Goal: Transaction & Acquisition: Purchase product/service

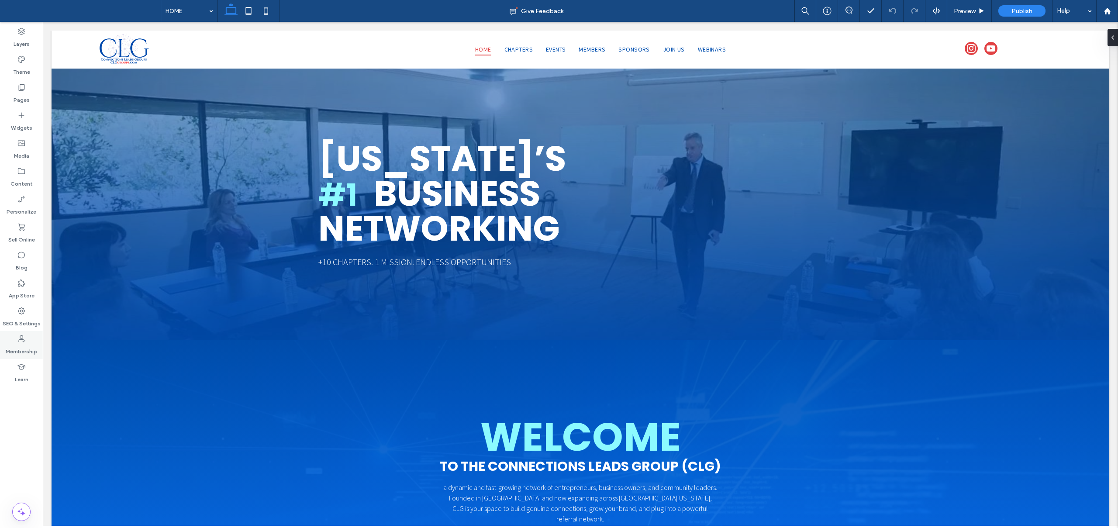
click at [25, 344] on label "Membership" at bounding box center [21, 349] width 31 height 12
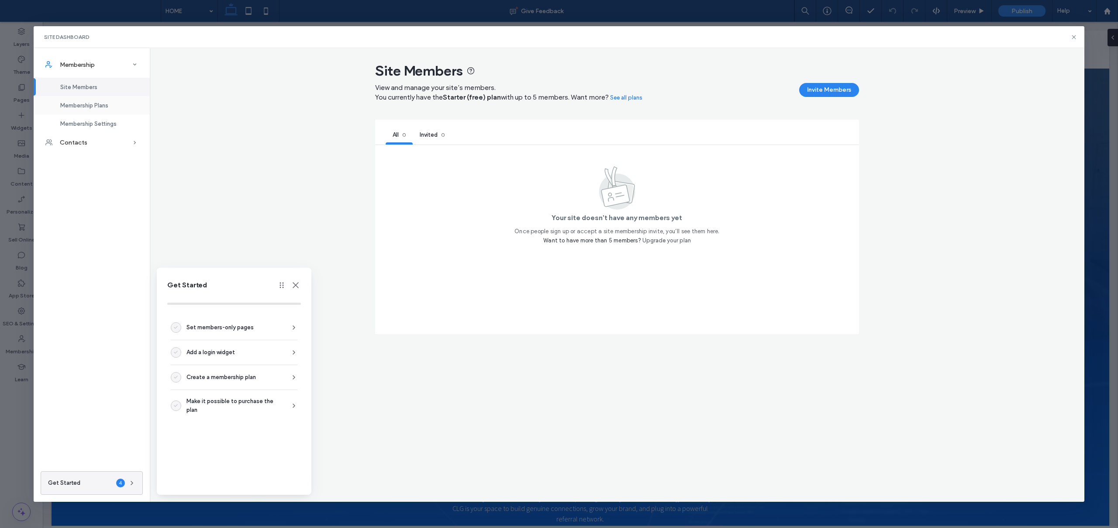
click at [104, 107] on span "Membership Plans" at bounding box center [84, 105] width 48 height 7
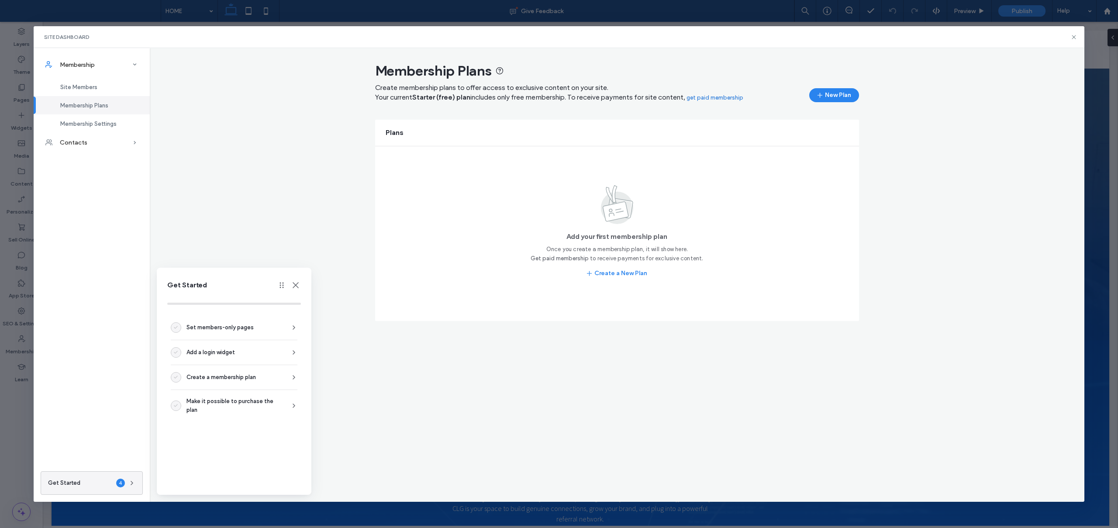
click at [607, 85] on span "Create membership plans to offer access to exclusive content on your site ." at bounding box center [491, 87] width 233 height 8
click at [737, 95] on link "get paid membership" at bounding box center [715, 97] width 57 height 9
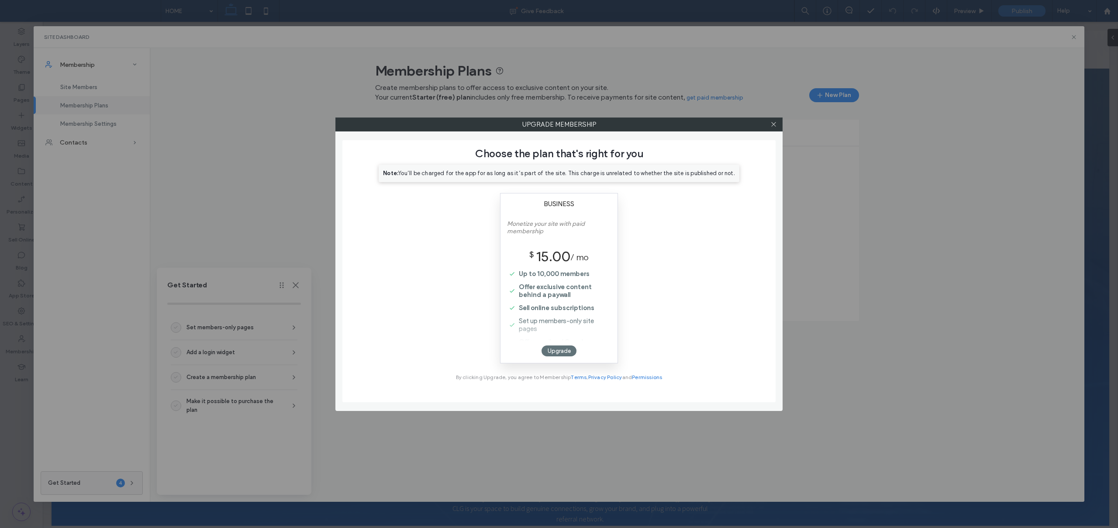
click at [445, 227] on div "Choose the plan that's right for you Note: You’ll be charged for the app for as…" at bounding box center [558, 271] width 433 height 262
click at [444, 228] on div "Choose the plan that's right for you Note: You’ll be charged for the app for as…" at bounding box center [558, 271] width 433 height 262
click at [647, 236] on div "Choose the plan that's right for you Note: You’ll be charged for the app for as…" at bounding box center [558, 271] width 433 height 262
click at [649, 237] on div "Choose the plan that's right for you Note: You’ll be charged for the app for as…" at bounding box center [558, 271] width 433 height 262
click at [651, 237] on div "Choose the plan that's right for you Note: You’ll be charged for the app for as…" at bounding box center [558, 271] width 433 height 262
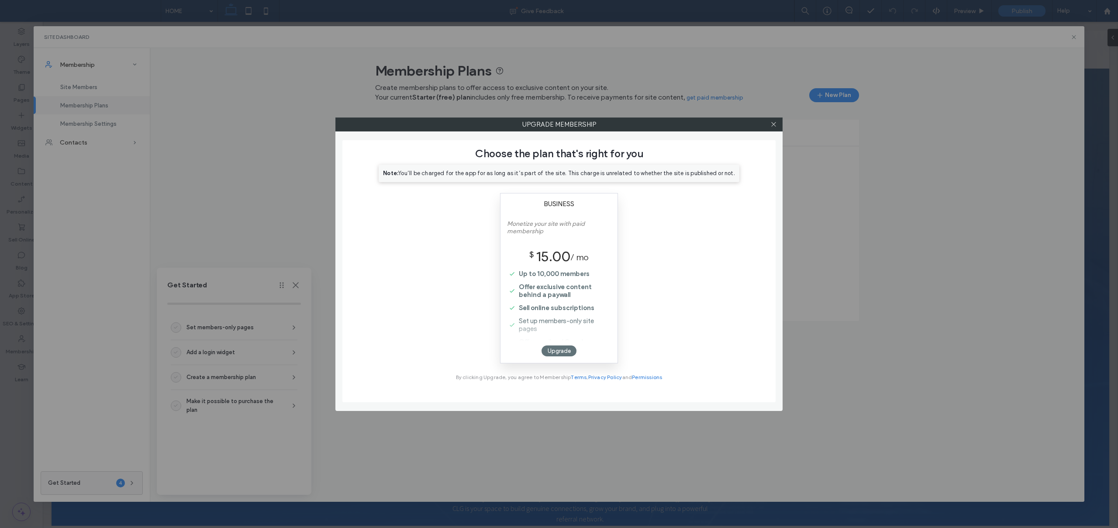
click at [706, 235] on div "Choose the plan that's right for you Note: You’ll be charged for the app for as…" at bounding box center [558, 271] width 433 height 262
click at [704, 273] on div "Choose the plan that's right for you Note: You’ll be charged for the app for as…" at bounding box center [558, 271] width 433 height 262
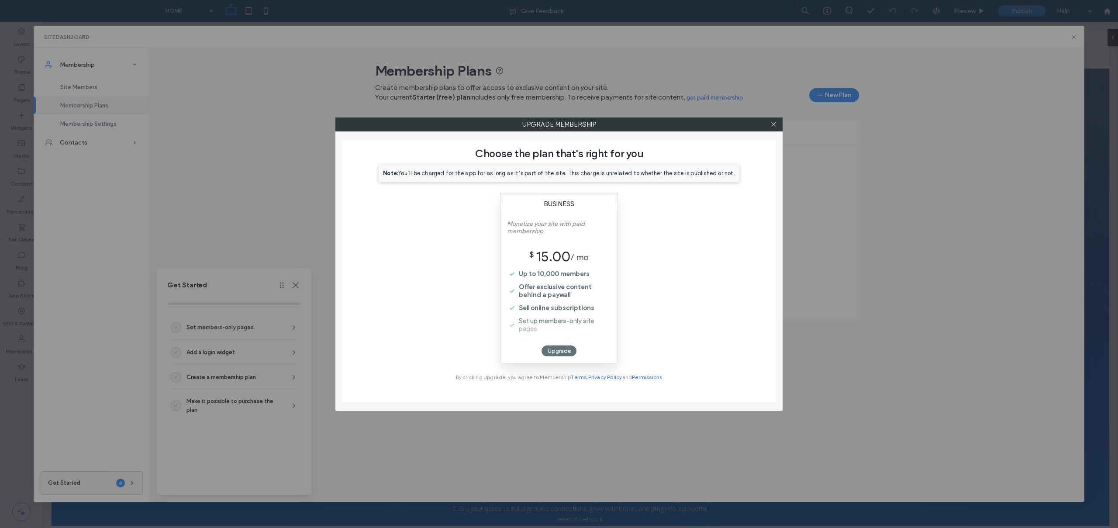
click at [704, 273] on div "Choose the plan that's right for you Note: You’ll be charged for the app for as…" at bounding box center [558, 271] width 433 height 262
click at [664, 311] on div "Choose the plan that's right for you Note: You’ll be charged for the app for as…" at bounding box center [558, 271] width 433 height 262
click at [771, 127] on icon at bounding box center [773, 124] width 7 height 7
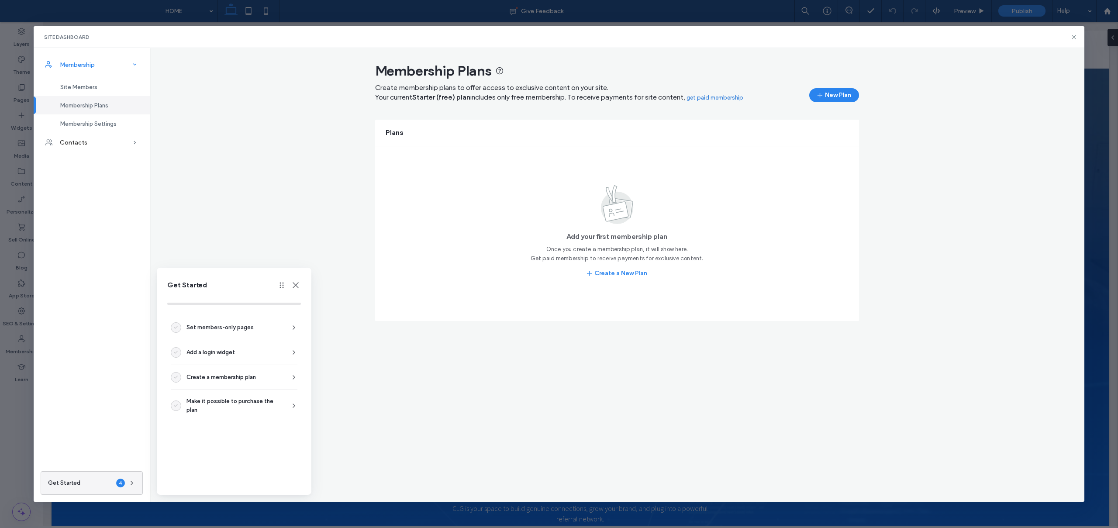
click at [106, 59] on div "Membership" at bounding box center [92, 64] width 116 height 19
click at [103, 69] on div "Membership" at bounding box center [92, 64] width 116 height 19
click at [110, 126] on span "Membership Settings" at bounding box center [88, 124] width 56 height 7
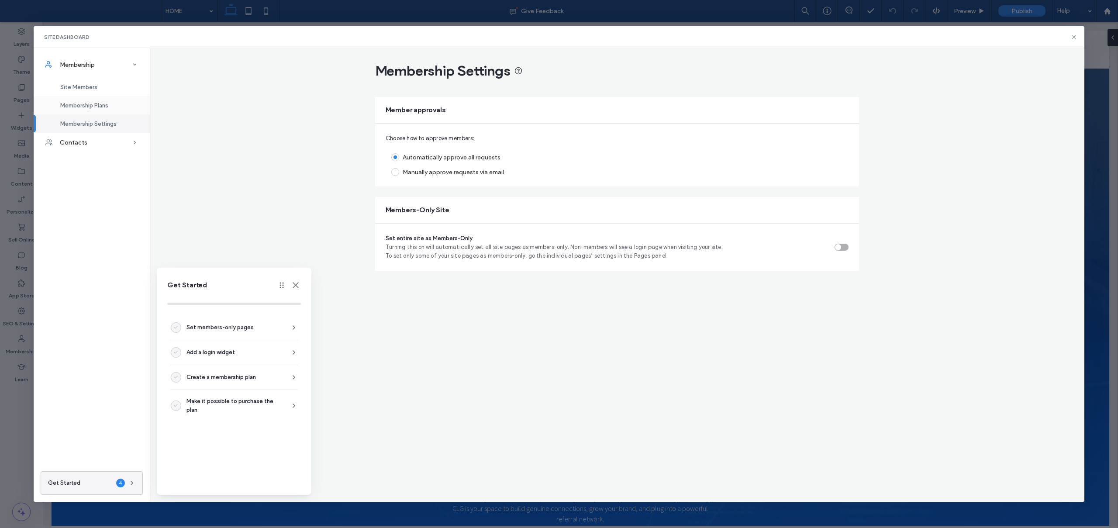
click at [101, 100] on div "Membership Plans" at bounding box center [92, 105] width 116 height 18
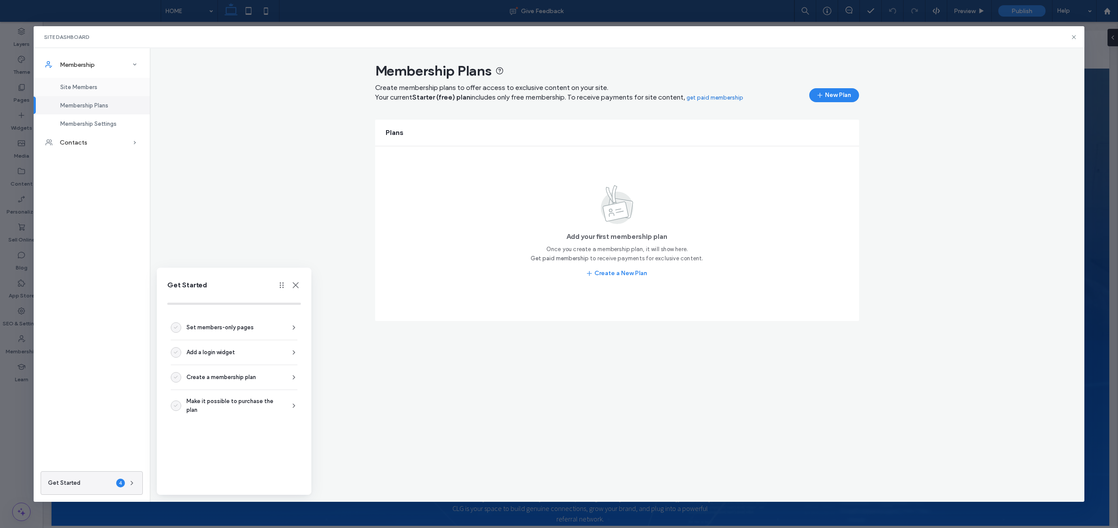
click at [92, 86] on span "Site Members" at bounding box center [78, 87] width 37 height 7
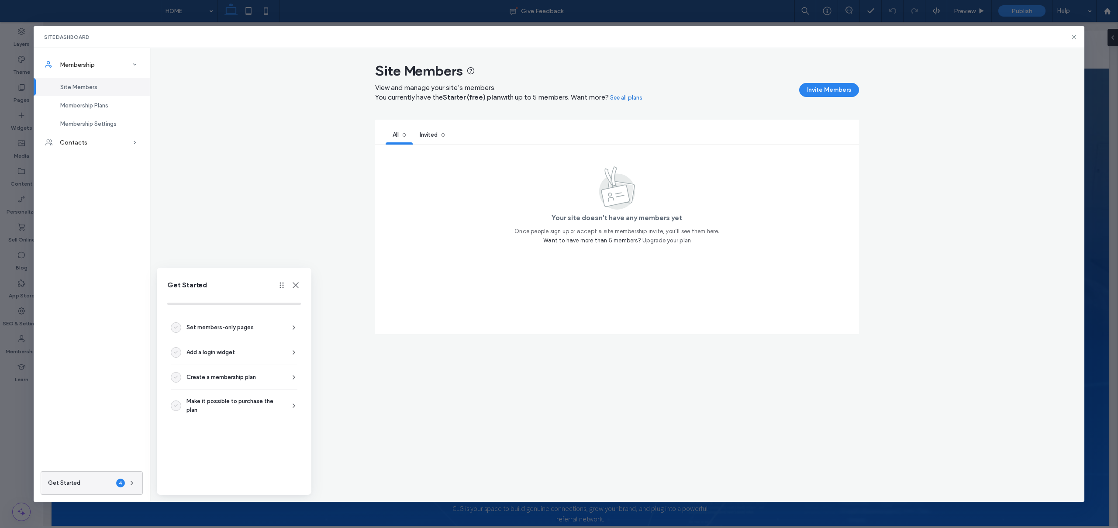
click at [632, 98] on link "See all plans" at bounding box center [626, 97] width 32 height 9
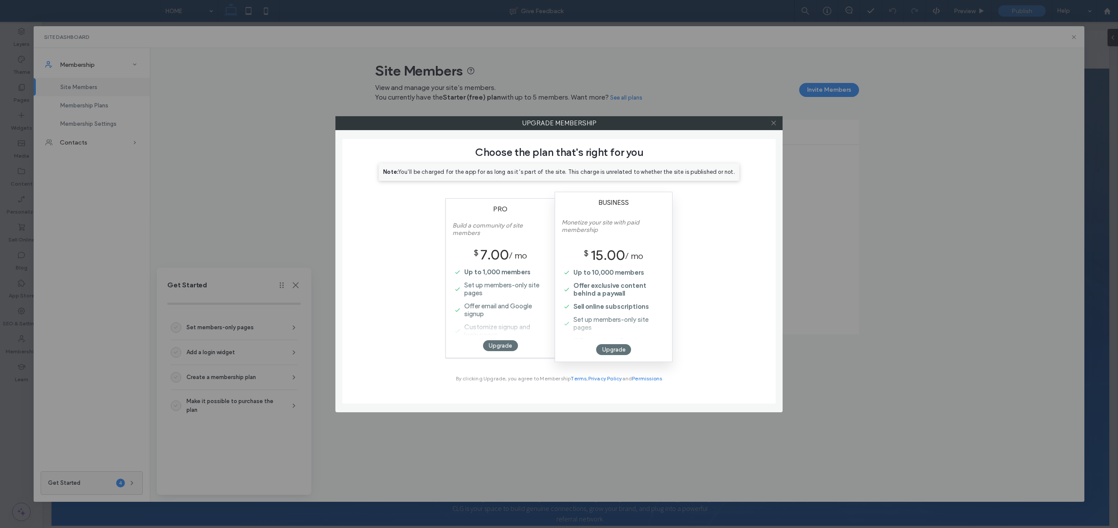
click at [774, 123] on icon at bounding box center [773, 123] width 7 height 7
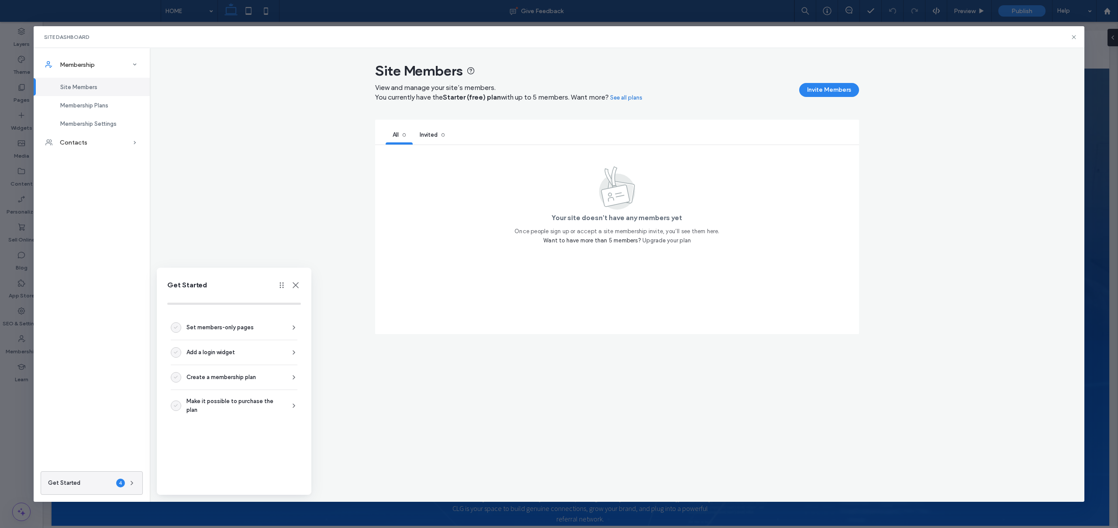
click at [897, 159] on div "Site Members View and manage your site’s members. You currently have the Starte…" at bounding box center [617, 209] width 935 height 294
click at [639, 99] on link "See all plans" at bounding box center [626, 97] width 32 height 9
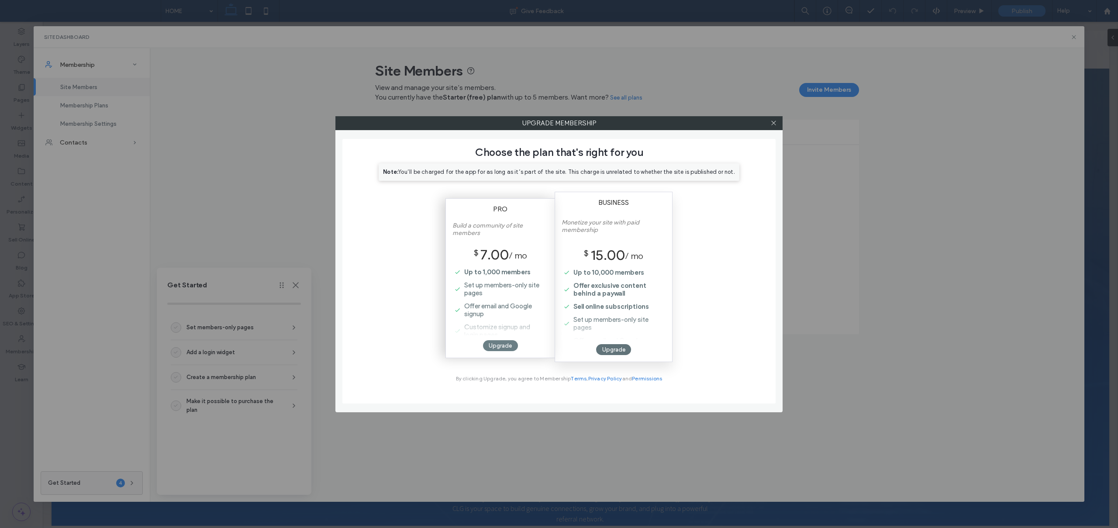
click at [501, 345] on div "Upgrade" at bounding box center [500, 345] width 35 height 11
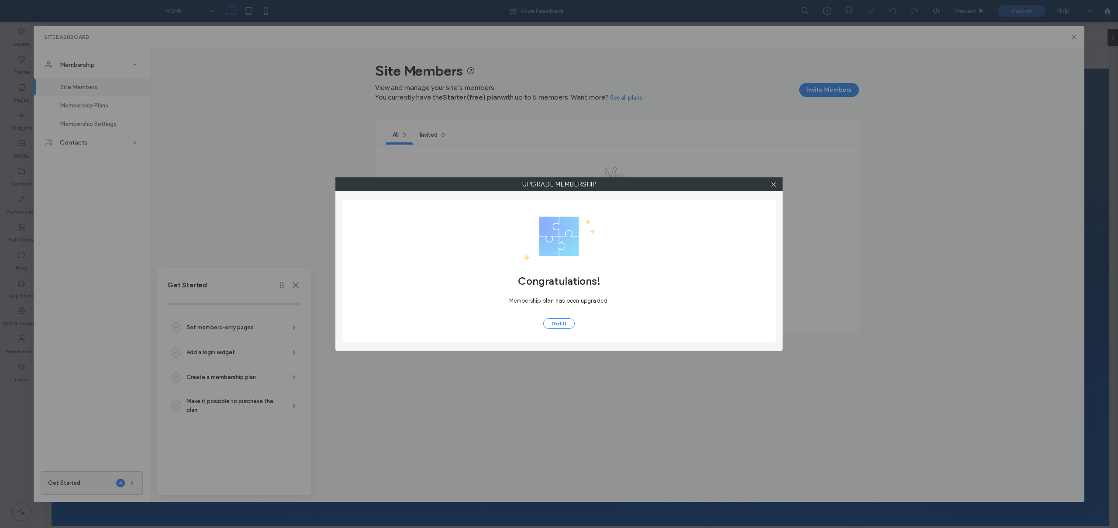
scroll to position [0, 0]
click at [568, 322] on button "Got It" at bounding box center [558, 323] width 31 height 10
